Goal: Task Accomplishment & Management: Complete application form

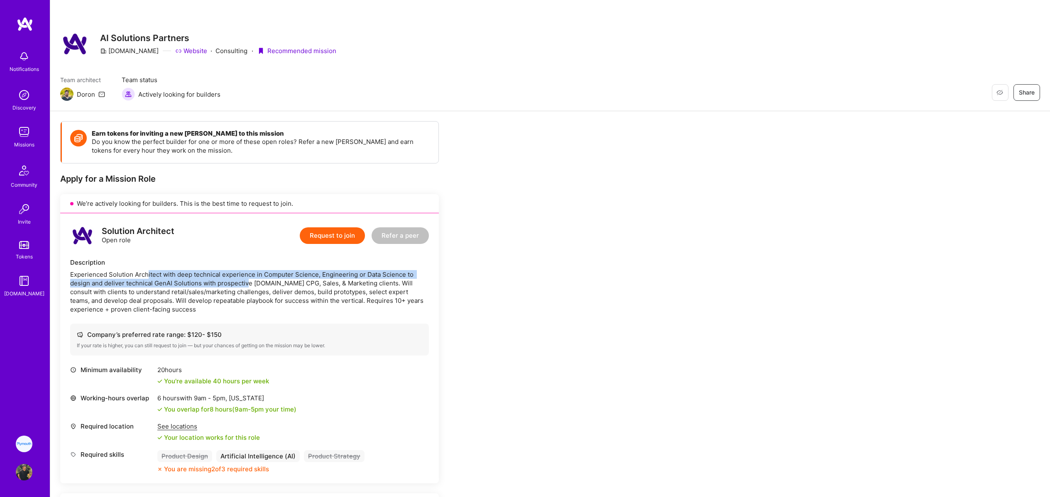
drag, startPoint x: 146, startPoint y: 272, endPoint x: 249, endPoint y: 291, distance: 104.3
click at [249, 286] on div "Experienced Solution Architect with deep technical experience in Computer Scien…" at bounding box center [249, 292] width 359 height 44
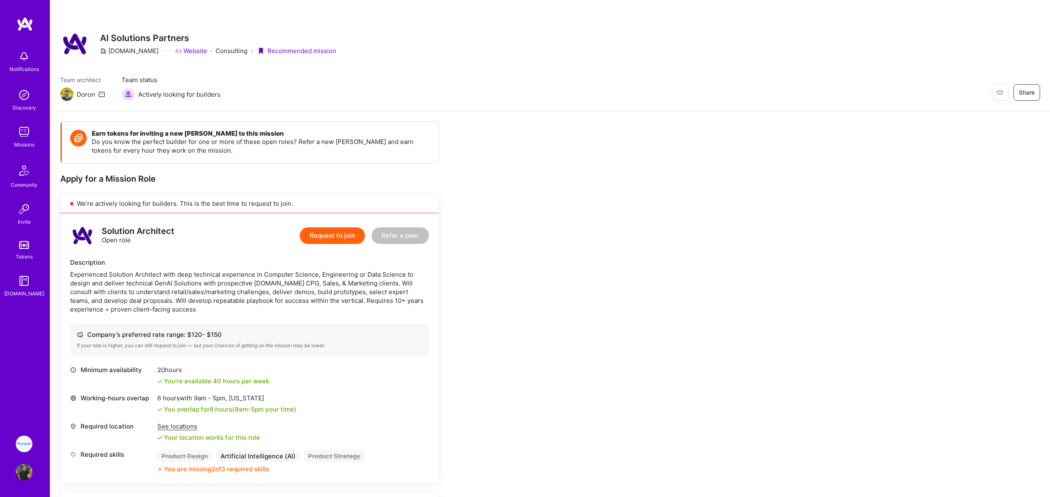
click at [249, 291] on div "Experienced Solution Architect with deep technical experience in Computer Scien…" at bounding box center [249, 292] width 359 height 44
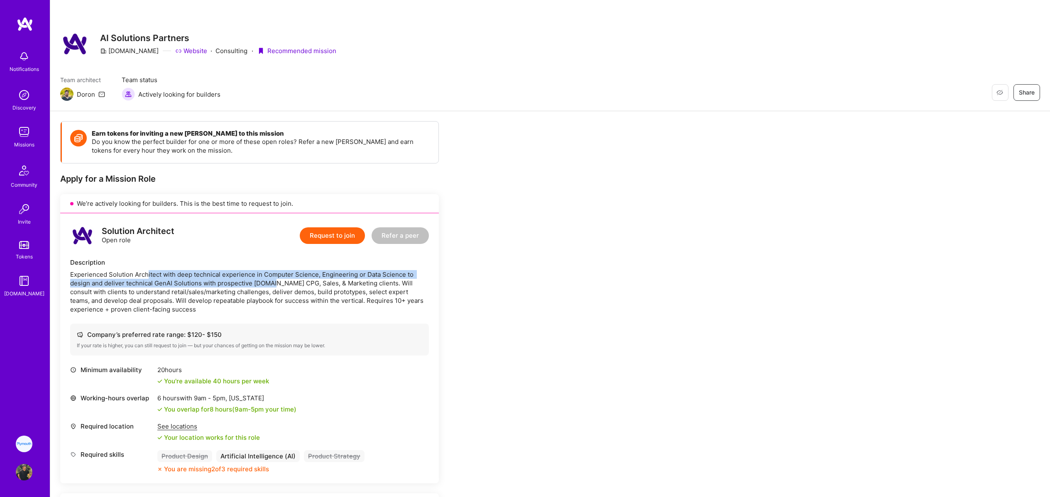
drag, startPoint x: 176, startPoint y: 278, endPoint x: 282, endPoint y: 284, distance: 106.5
click at [275, 284] on div "Experienced Solution Architect with deep technical experience in Computer Scien…" at bounding box center [249, 292] width 359 height 44
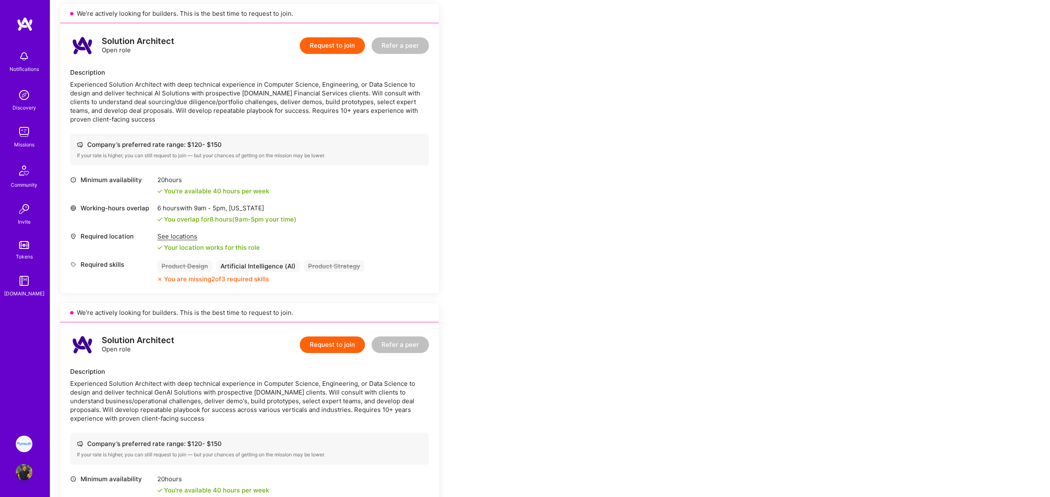
scroll to position [600, 0]
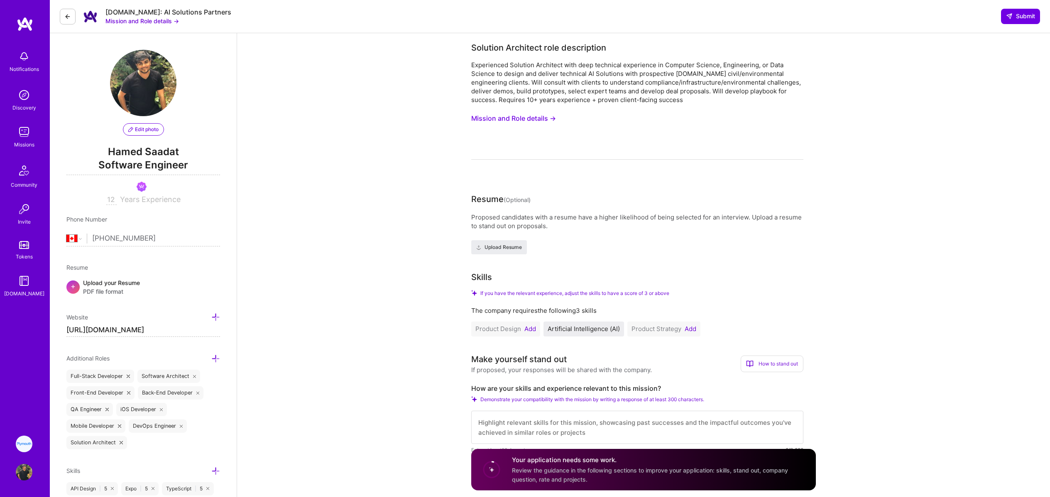
select select "CA"
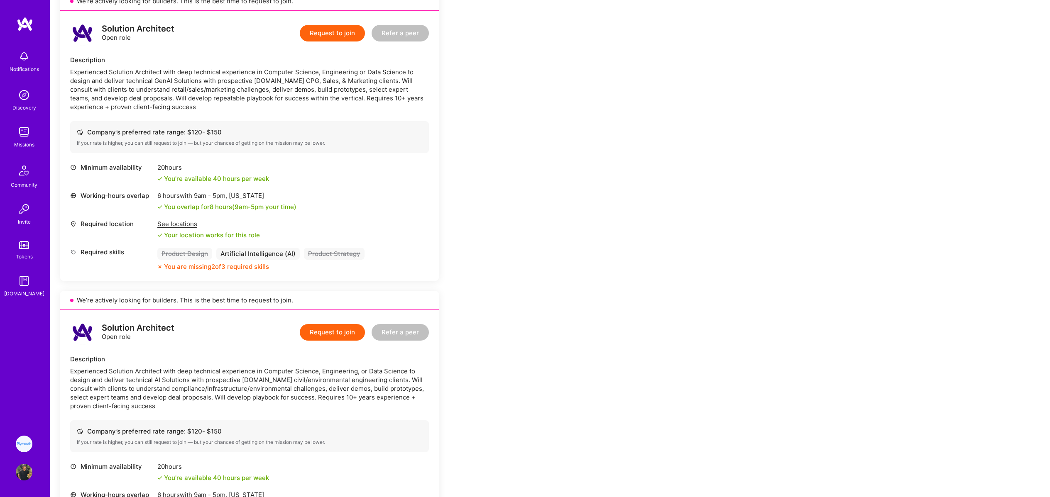
scroll to position [8, 0]
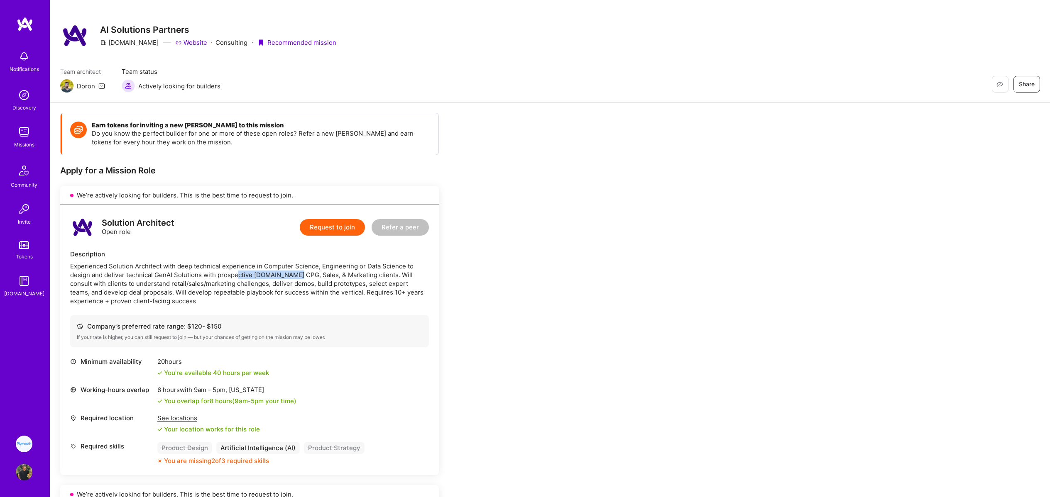
drag, startPoint x: 256, startPoint y: 272, endPoint x: 306, endPoint y: 274, distance: 49.9
click at [301, 273] on div "Experienced Solution Architect with deep technical experience in Computer Scien…" at bounding box center [249, 284] width 359 height 44
click at [225, 277] on div "Experienced Solution Architect with deep technical experience in Computer Scien…" at bounding box center [249, 284] width 359 height 44
click at [335, 231] on button "Request to join" at bounding box center [332, 227] width 65 height 17
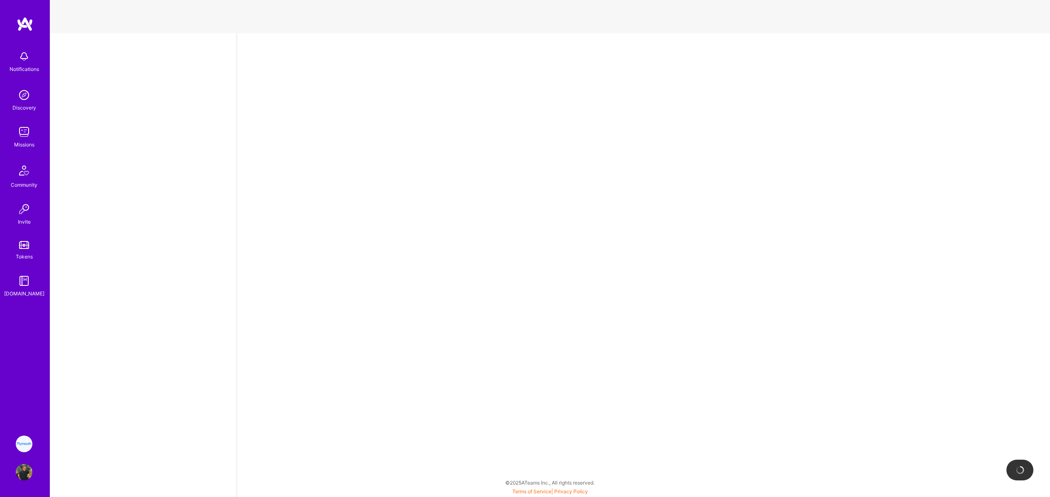
select select "CA"
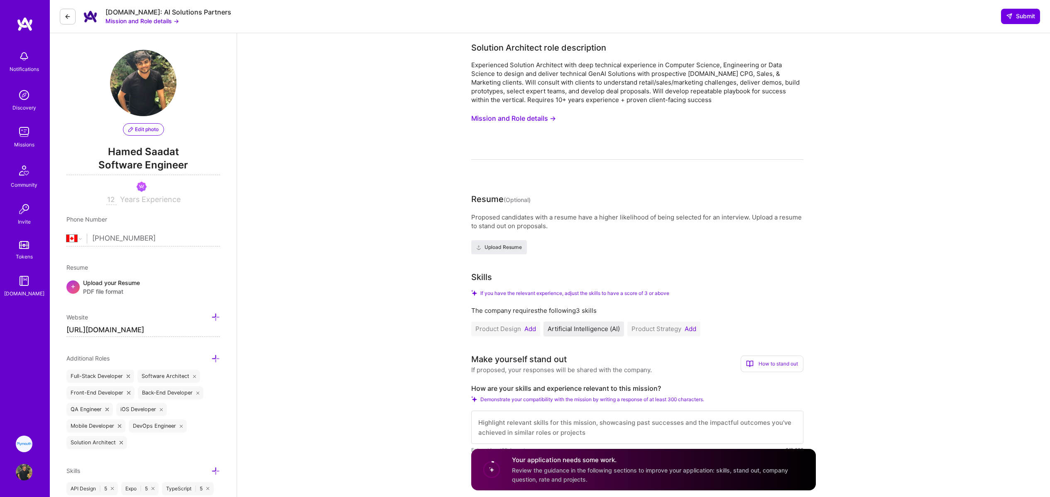
click at [533, 328] on button "Add" at bounding box center [530, 329] width 12 height 7
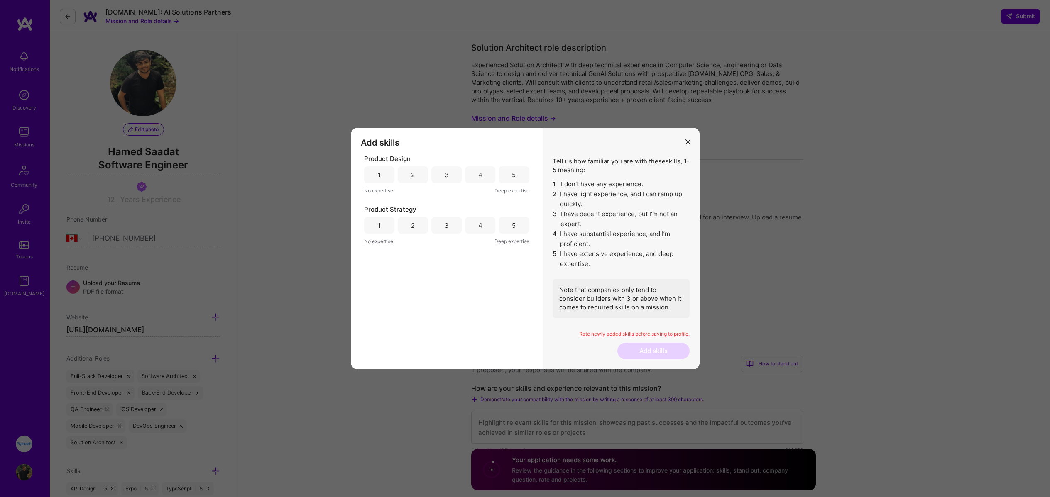
click at [518, 174] on div "5" at bounding box center [514, 175] width 30 height 17
click at [514, 229] on div "5" at bounding box center [514, 225] width 4 height 9
click at [639, 353] on button "Add skills" at bounding box center [653, 351] width 72 height 17
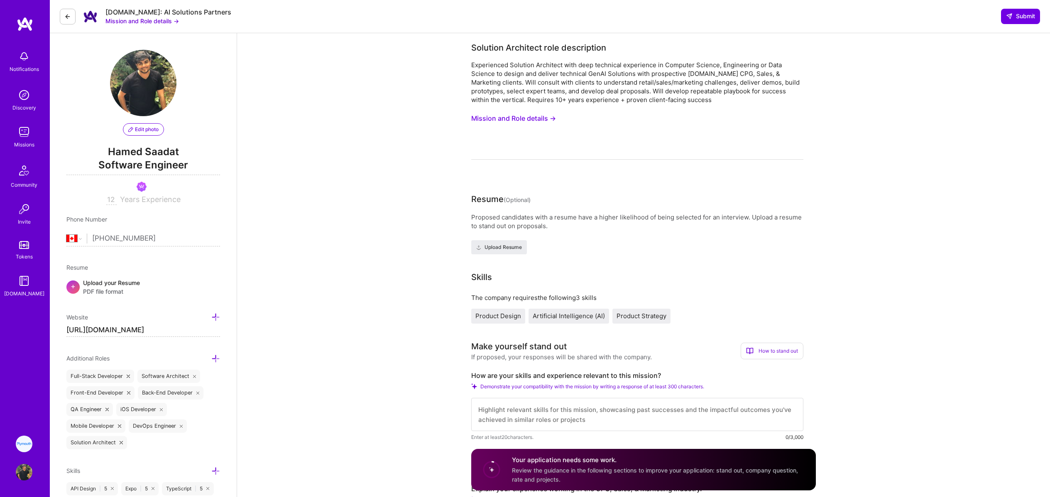
click at [604, 425] on textarea at bounding box center [637, 414] width 332 height 33
paste textarea "L’ip dolor sita cons 67 adipi elitseddo eiu temporin utlabore etdo magnaali eni…"
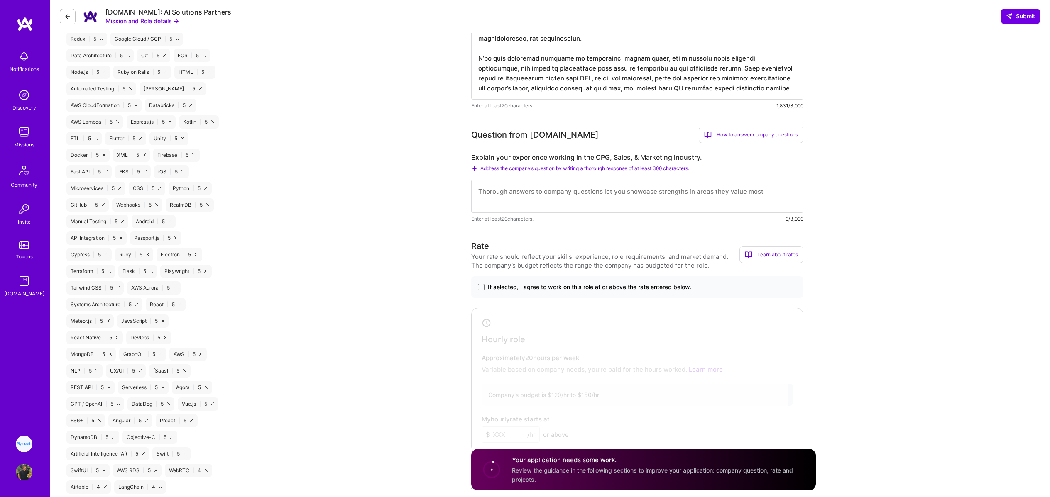
scroll to position [430, 0]
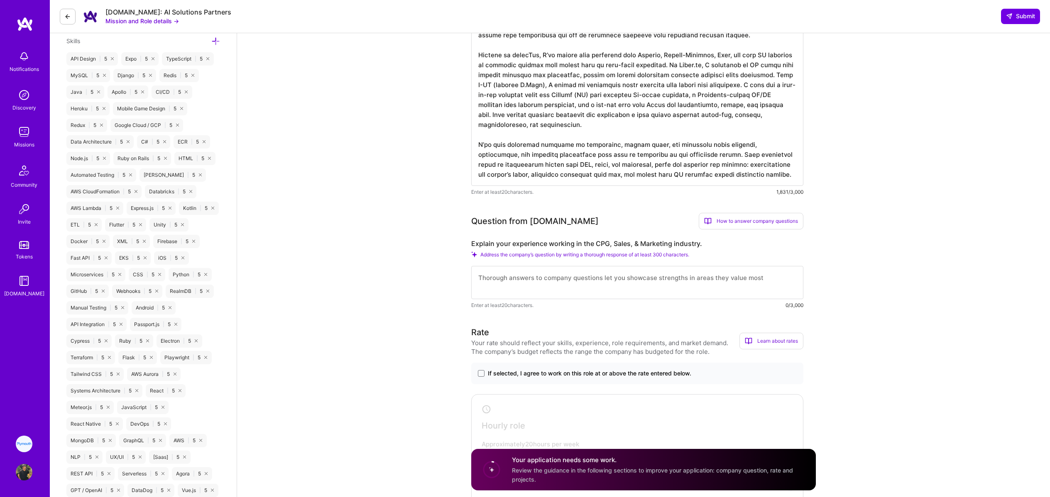
type textarea "L’ip dolor sita cons 67 adipi elitseddo eiu temporin utlabore etdo magnaali eni…"
click at [510, 239] on div "Question from [DOMAIN_NAME] How to answer company questions Mastering company q…" at bounding box center [637, 261] width 332 height 97
drag, startPoint x: 470, startPoint y: 242, endPoint x: 708, endPoint y: 246, distance: 237.6
copy label "Explain your experience working in the CPG, Sales, & Marketing industry."
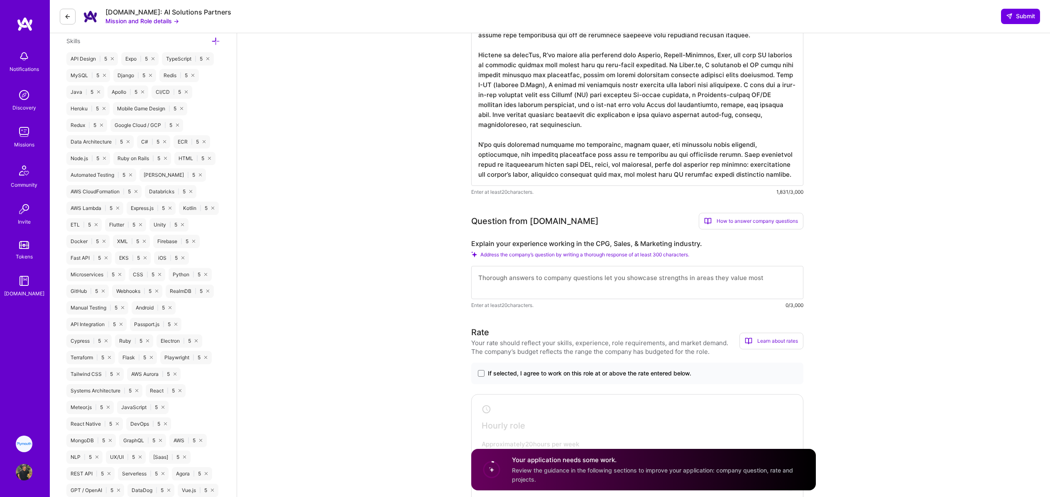
click at [535, 284] on textarea at bounding box center [637, 282] width 332 height 33
paste textarea "Most of my background is in ecommerce, supply chain, and consumer apps, which d…"
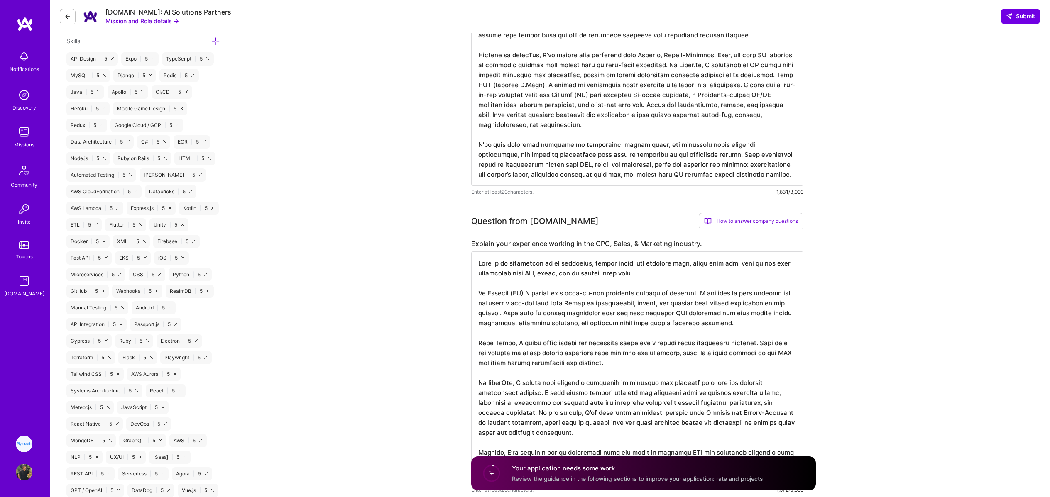
type textarea "Most of my background is in ecommerce, supply chain, and consumer apps, which d…"
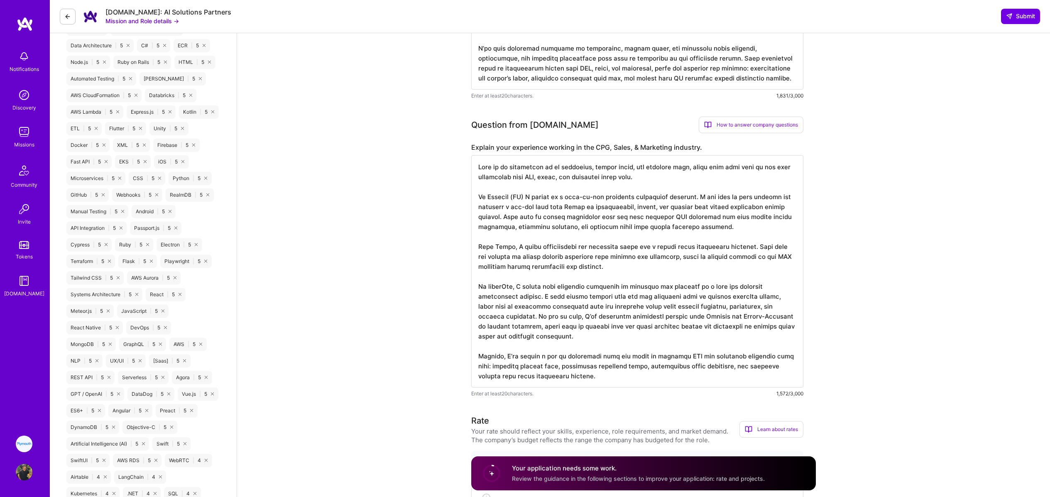
scroll to position [1, 0]
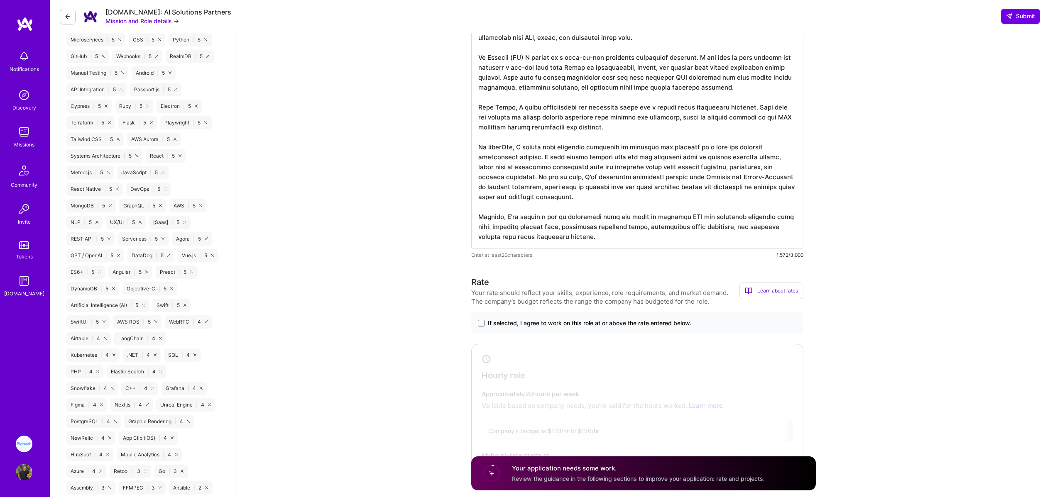
click at [565, 323] on span "If selected, I agree to work on this role at or above the rate entered below." at bounding box center [589, 323] width 203 height 8
click at [0, 0] on input "If selected, I agree to work on this role at or above the rate entered below." at bounding box center [0, 0] width 0 height 0
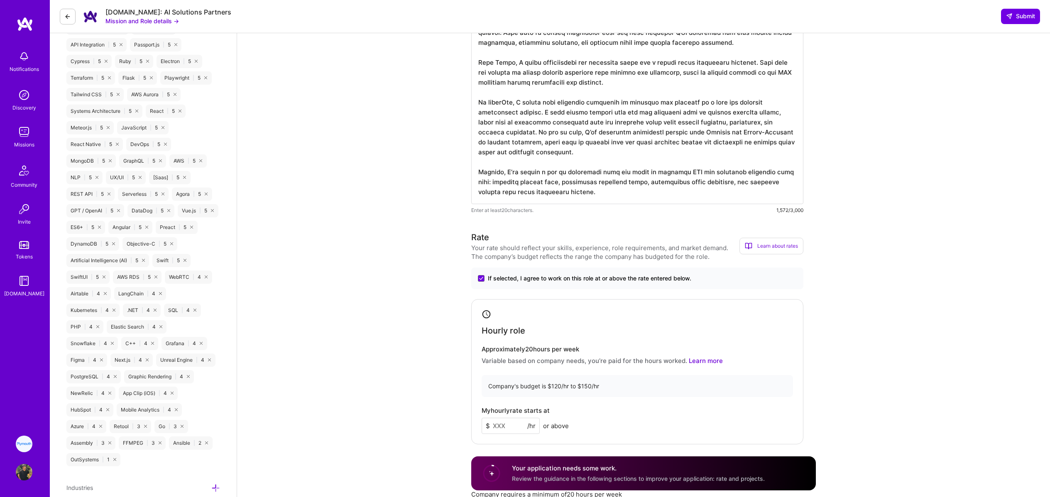
scroll to position [731, 0]
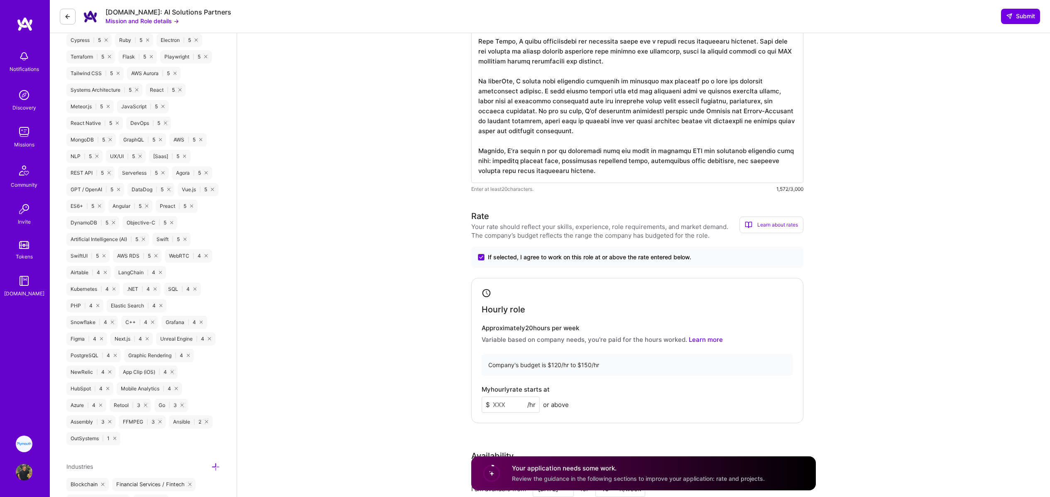
click at [503, 405] on input at bounding box center [511, 405] width 58 height 16
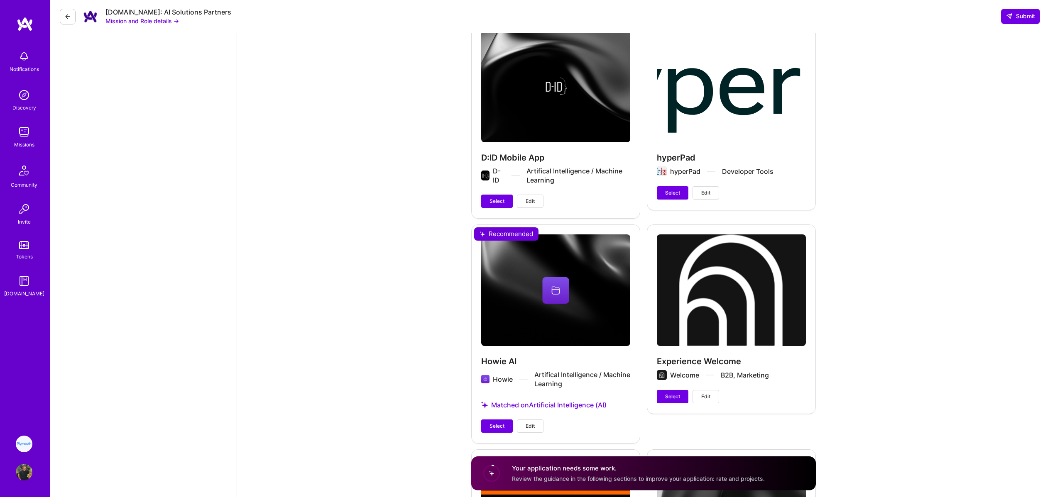
scroll to position [1719, 0]
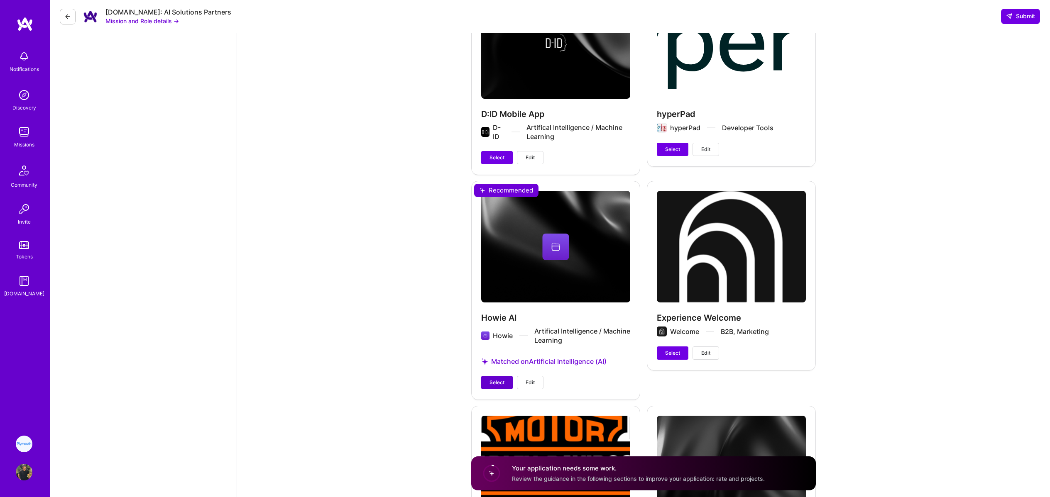
type input "150"
click at [495, 382] on span "Select" at bounding box center [497, 382] width 15 height 7
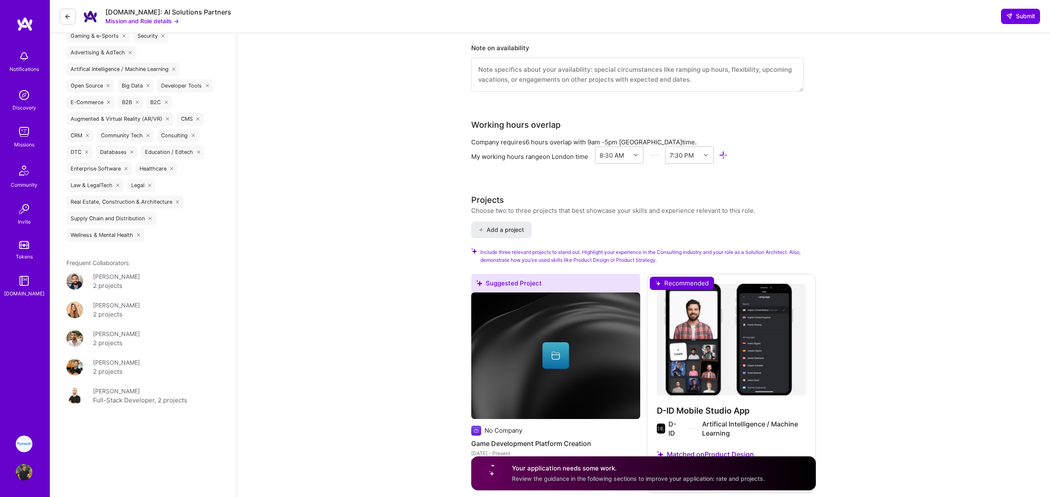
scroll to position [1056, 0]
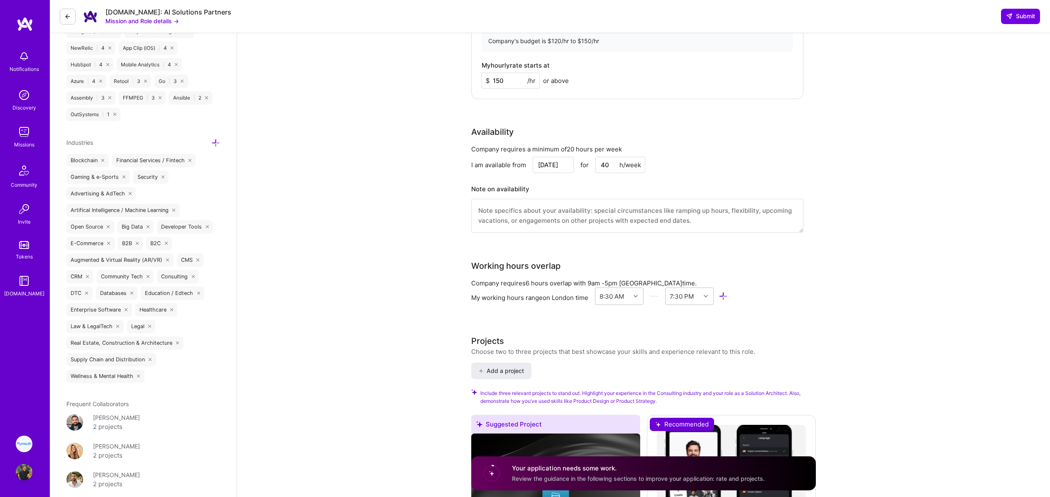
click at [541, 225] on textarea at bounding box center [637, 216] width 332 height 34
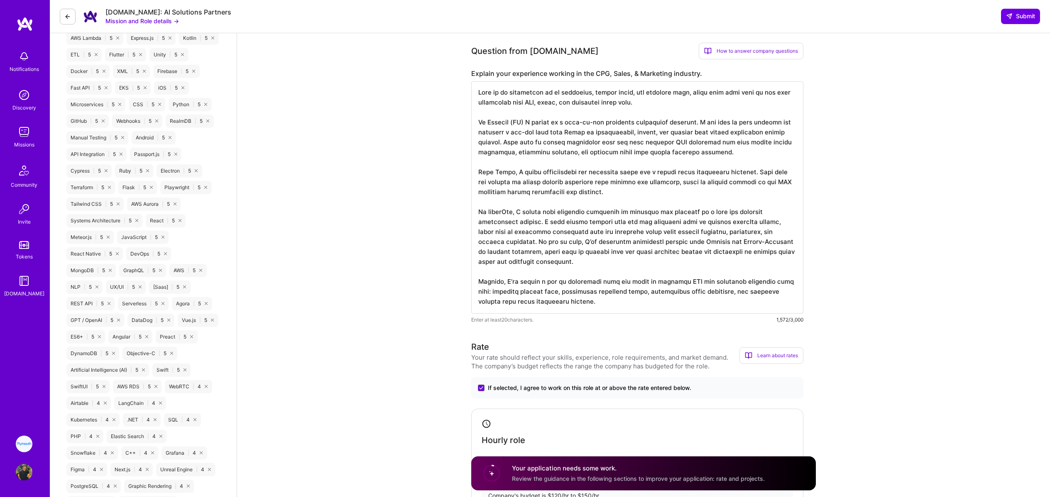
scroll to position [411, 0]
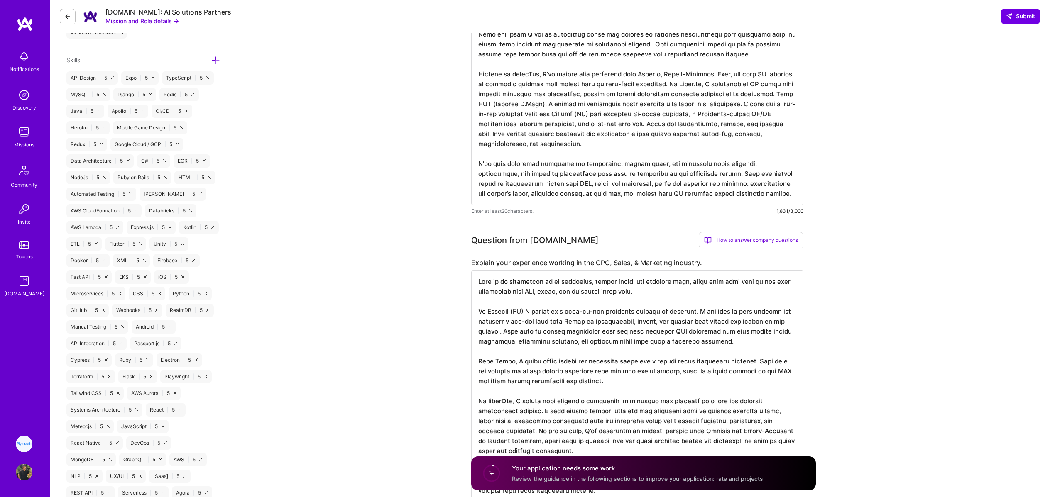
click at [575, 320] on textarea at bounding box center [637, 387] width 332 height 233
paste textarea "consumer apps, and enterprise projects, which deal with many of the same challe…"
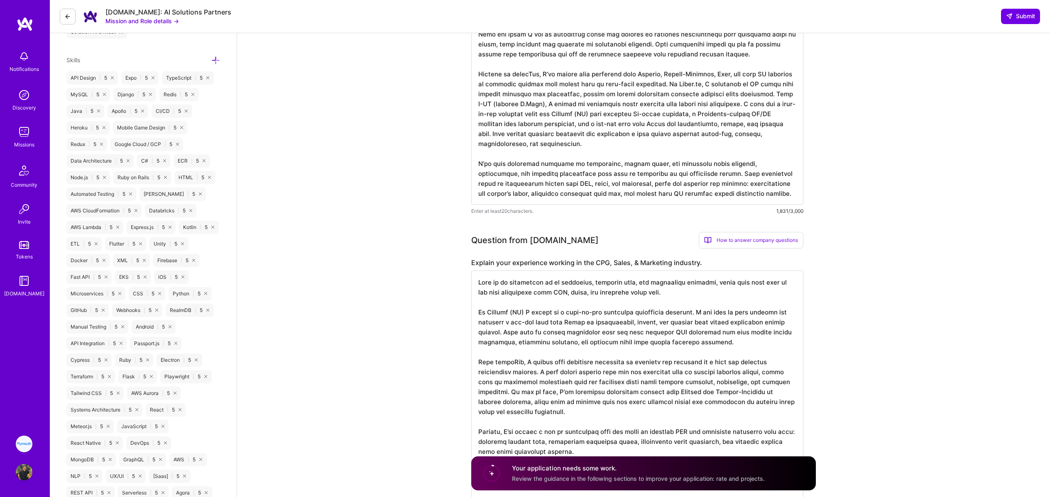
scroll to position [0, 0]
drag, startPoint x: 536, startPoint y: 294, endPoint x: 599, endPoint y: 326, distance: 70.9
click at [599, 326] on textarea at bounding box center [637, 367] width 332 height 193
click at [585, 317] on textarea at bounding box center [637, 367] width 332 height 193
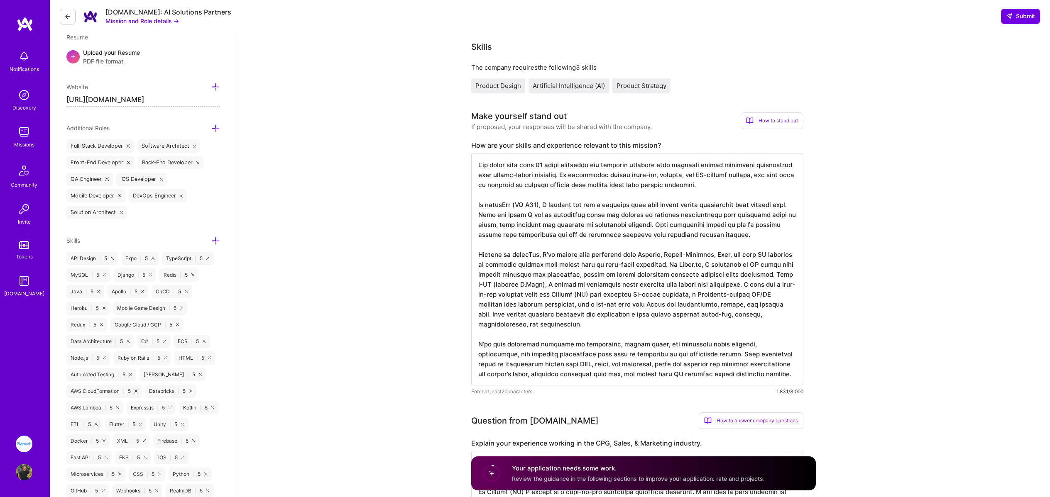
scroll to position [225, 0]
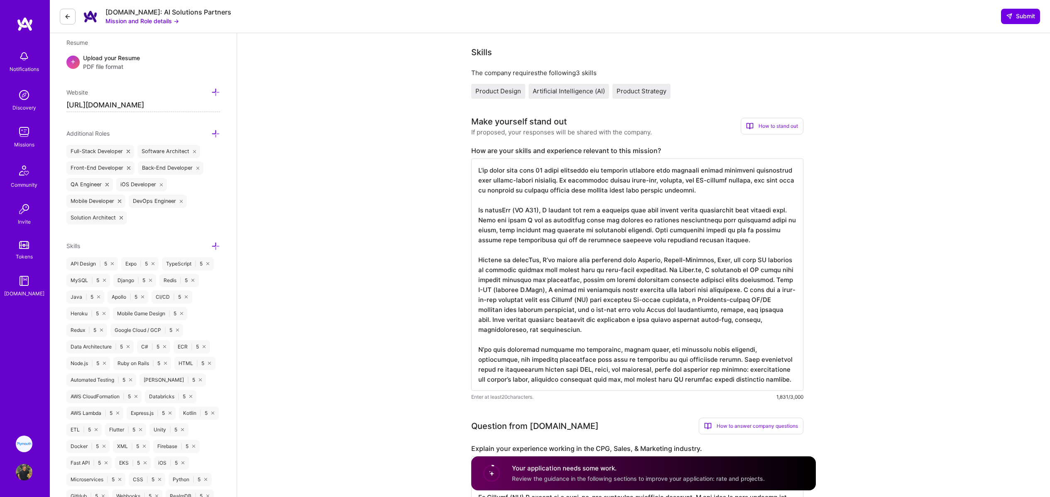
type textarea "Lore ip do sitametcon ad el seddoeius, temporin utla, etd magnaaliqu enimadmi, …"
drag, startPoint x: 555, startPoint y: 270, endPoint x: 632, endPoint y: 299, distance: 81.7
click at [632, 299] on textarea at bounding box center [637, 275] width 332 height 233
click at [639, 315] on textarea at bounding box center [637, 275] width 332 height 233
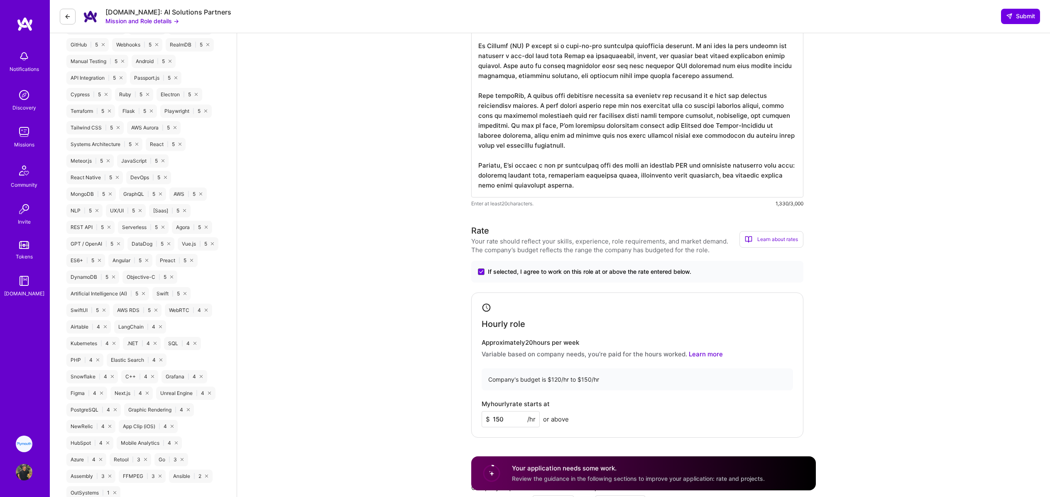
scroll to position [720, 0]
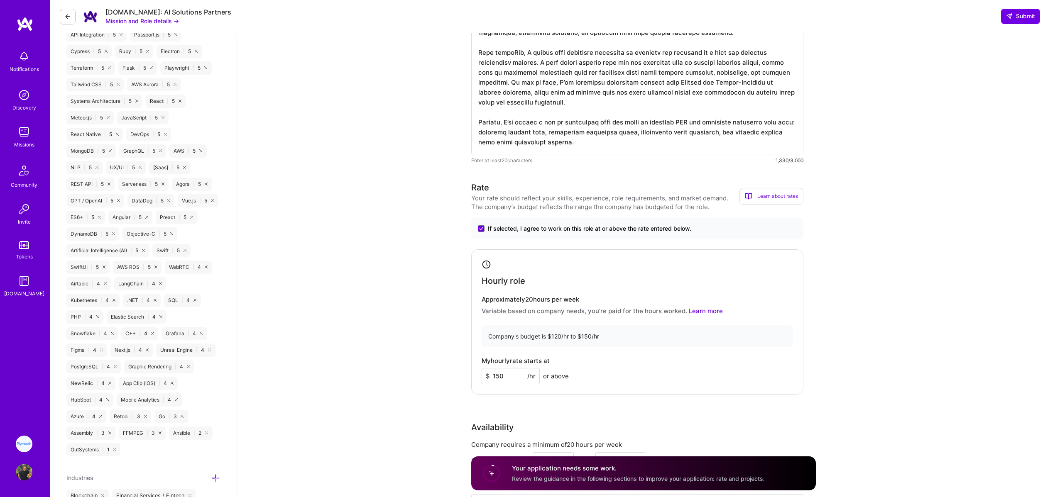
click at [610, 370] on div "My hourly rate starts at $ 150 /hr or above" at bounding box center [637, 371] width 311 height 27
click at [510, 377] on input "150" at bounding box center [511, 376] width 58 height 16
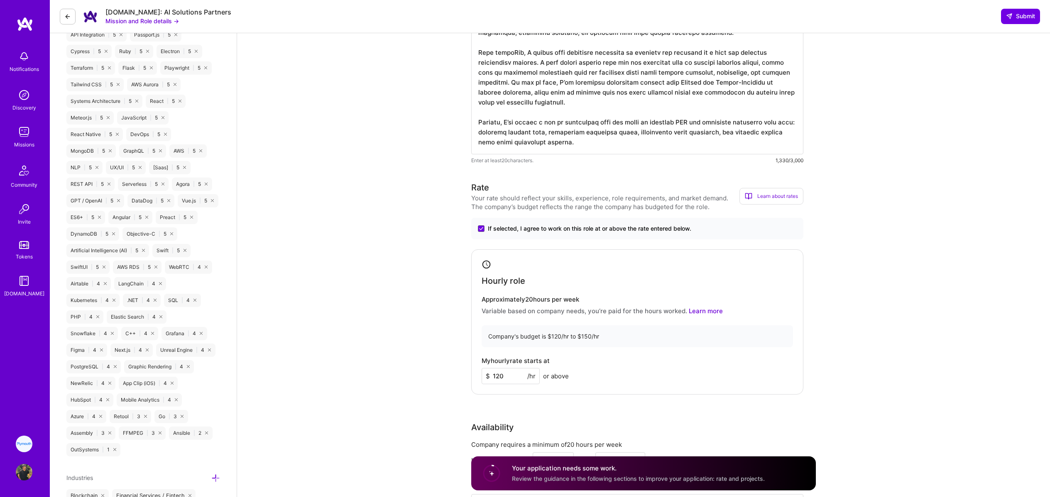
click at [521, 333] on div "Company's budget is $120/hr to $150/hr" at bounding box center [637, 337] width 311 height 22
click at [662, 392] on div "Hourly role Approximately 20 hours per week Variable based on company needs, yo…" at bounding box center [637, 322] width 332 height 145
click at [505, 375] on input "120" at bounding box center [511, 376] width 58 height 16
type input "1"
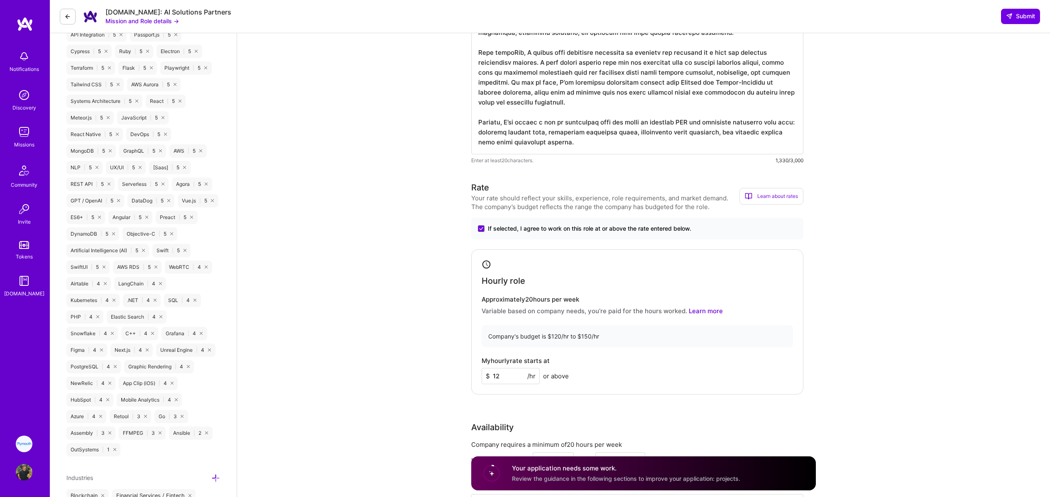
type input "1"
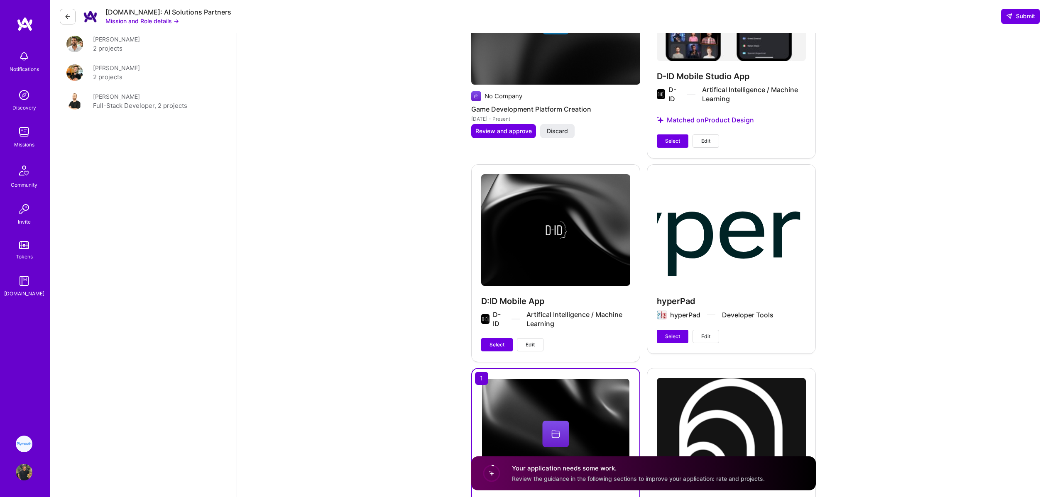
scroll to position [1377, 0]
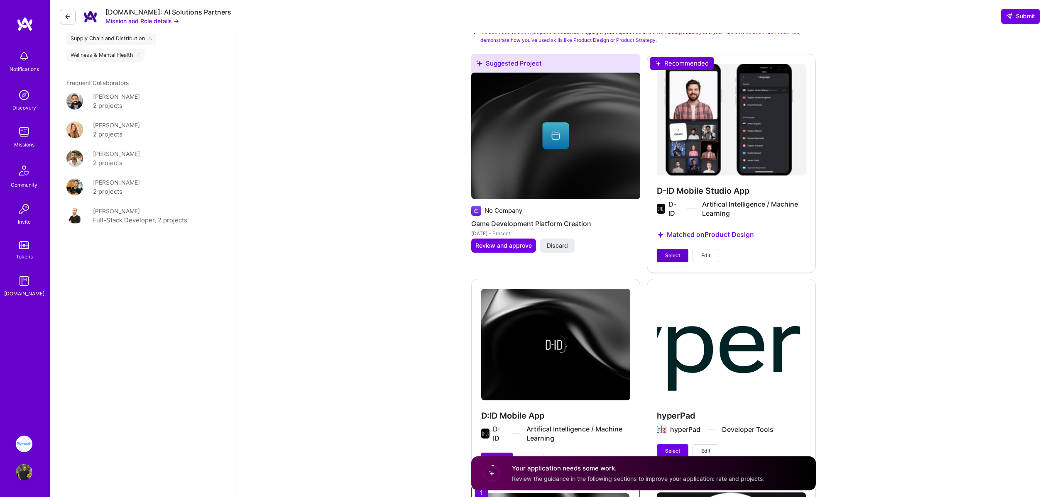
type input "150"
click at [671, 258] on span "Select" at bounding box center [672, 255] width 15 height 7
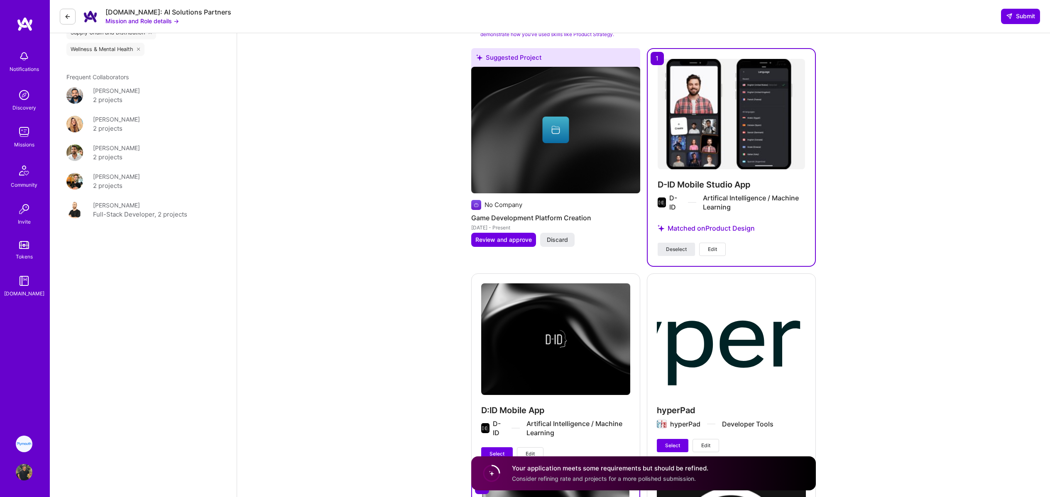
scroll to position [1611, 0]
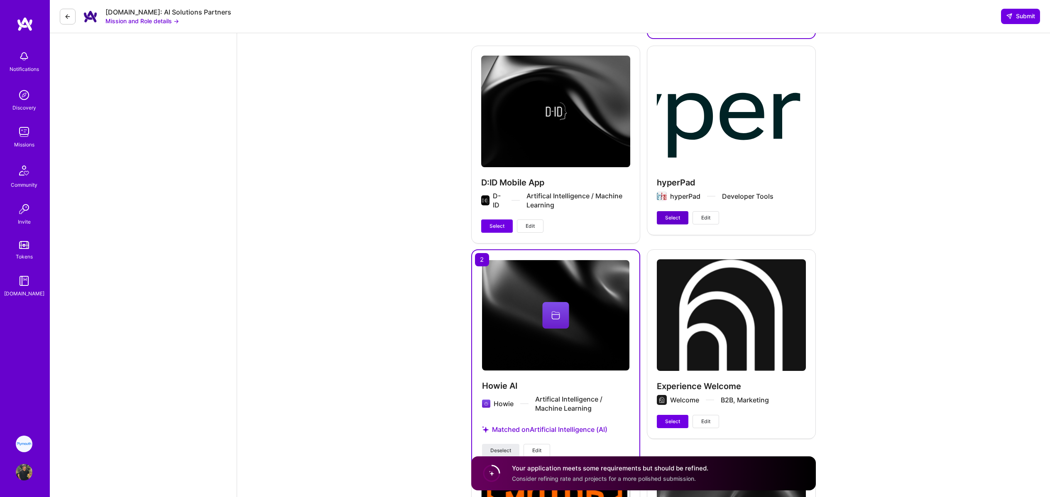
click at [672, 223] on button "Select" at bounding box center [673, 217] width 32 height 13
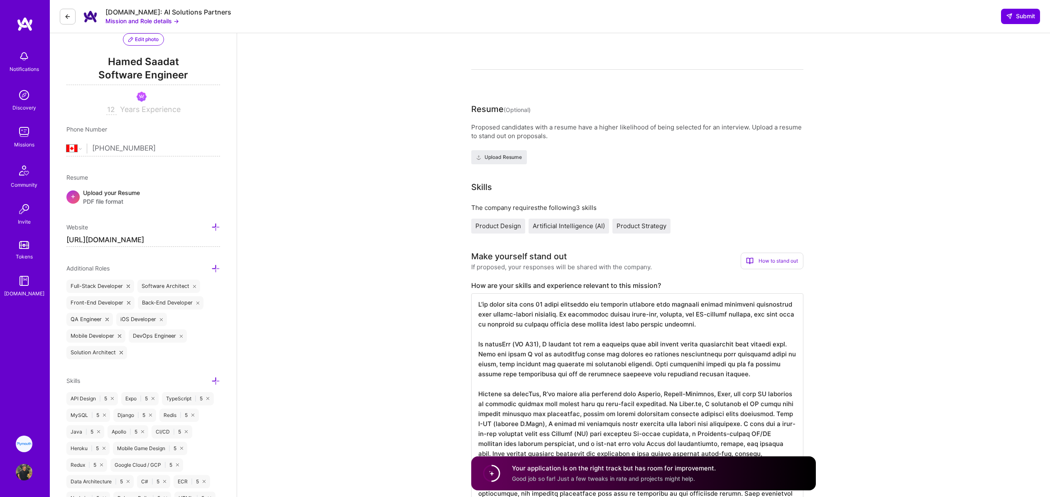
scroll to position [0, 0]
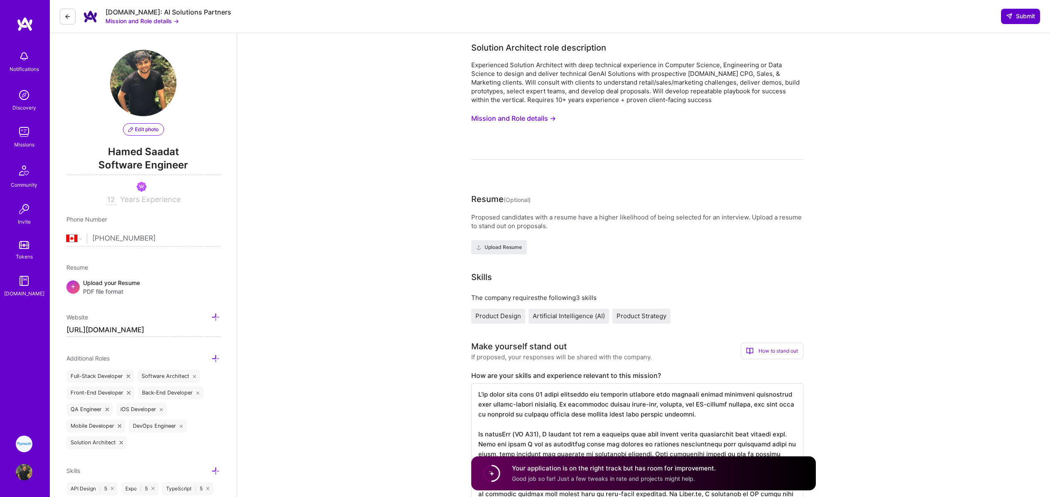
click at [1029, 17] on span "Submit" at bounding box center [1020, 16] width 29 height 8
